Goal: Information Seeking & Learning: Learn about a topic

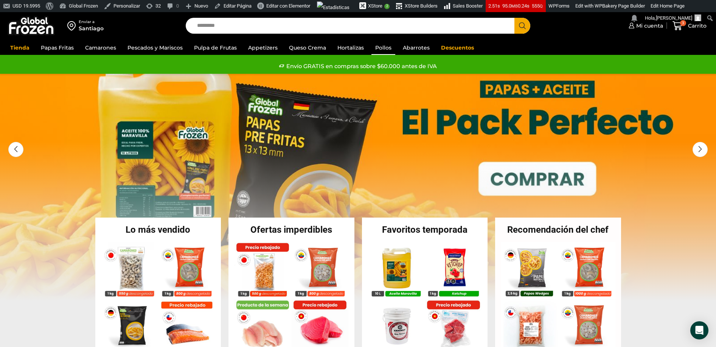
click at [385, 46] on link "Pollos" at bounding box center [384, 47] width 24 height 14
